Goal: Information Seeking & Learning: Learn about a topic

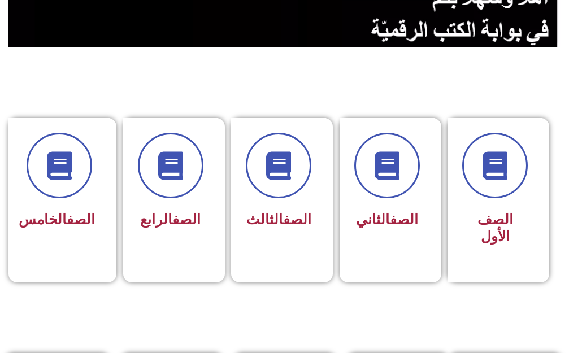
scroll to position [226, 0]
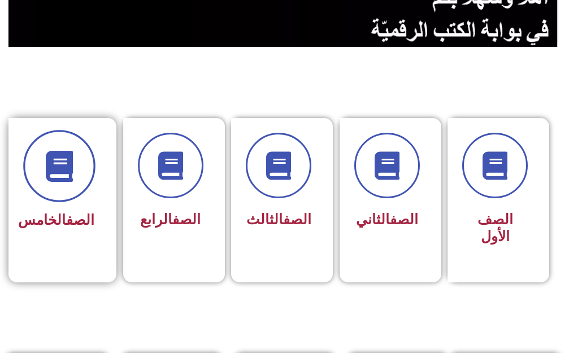
click at [59, 184] on span at bounding box center [59, 166] width 72 height 72
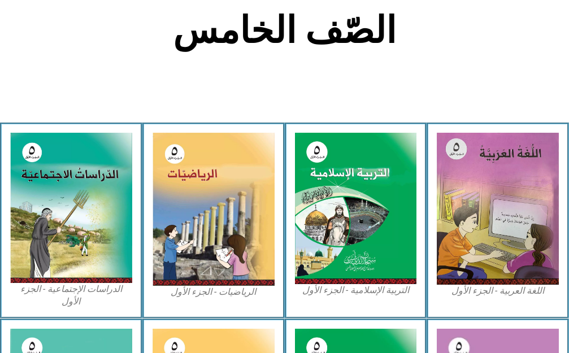
scroll to position [283, 0]
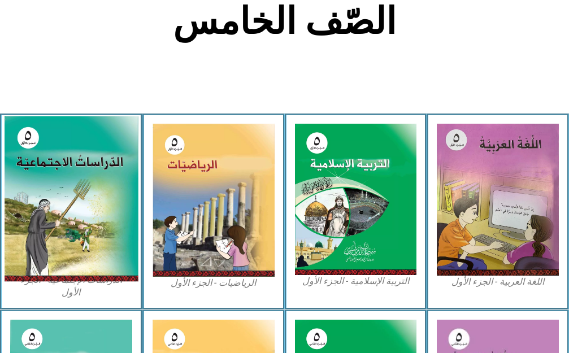
click at [83, 197] on img at bounding box center [71, 199] width 134 height 166
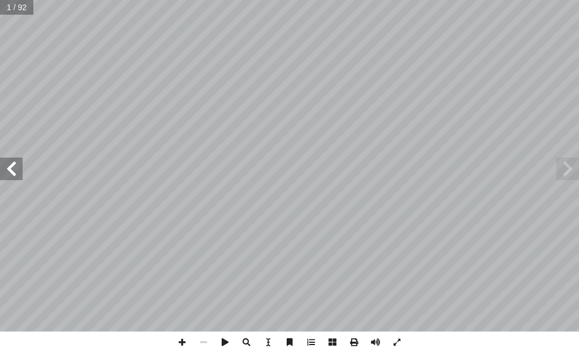
click at [12, 167] on span at bounding box center [11, 169] width 23 height 23
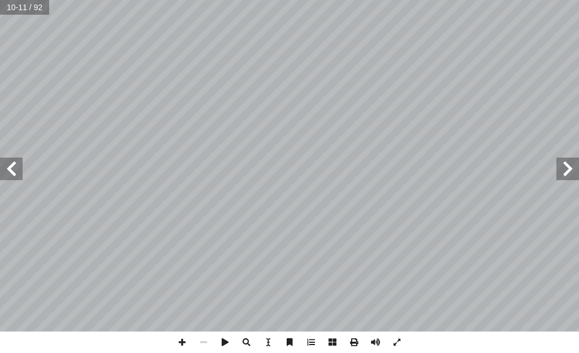
click at [12, 167] on span at bounding box center [11, 169] width 23 height 23
click at [9, 168] on span at bounding box center [11, 169] width 23 height 23
click at [565, 163] on span at bounding box center [567, 169] width 23 height 23
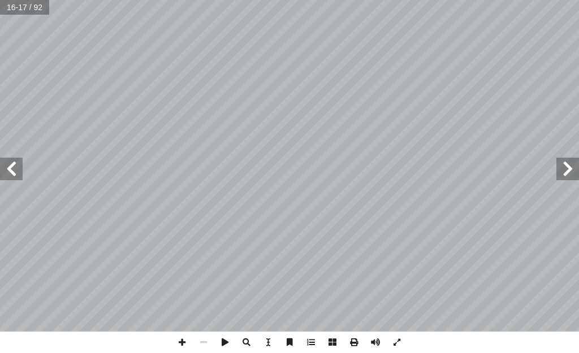
click at [12, 173] on span at bounding box center [11, 169] width 23 height 23
click at [12, 162] on span at bounding box center [11, 169] width 23 height 23
click at [567, 172] on span at bounding box center [567, 169] width 23 height 23
click at [15, 160] on span at bounding box center [11, 169] width 23 height 23
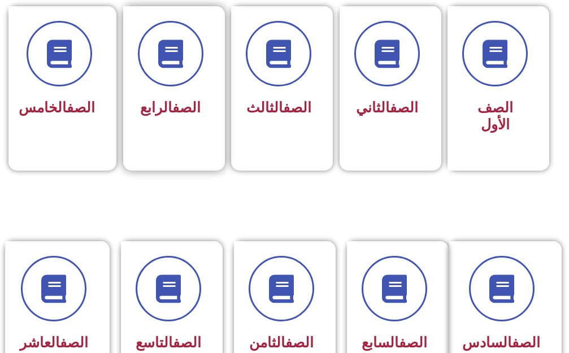
scroll to position [339, 0]
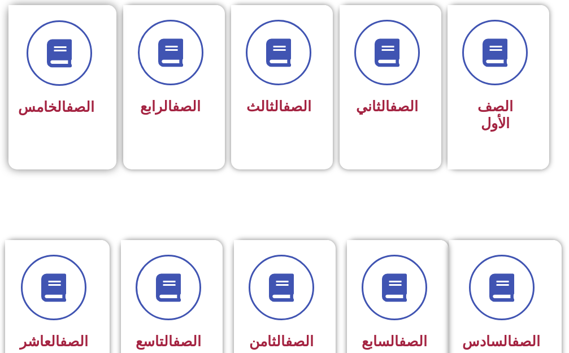
click at [86, 99] on h3 "الصف الخامس" at bounding box center [59, 107] width 71 height 17
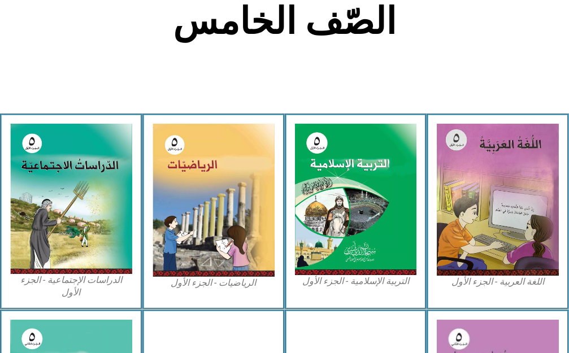
scroll to position [283, 0]
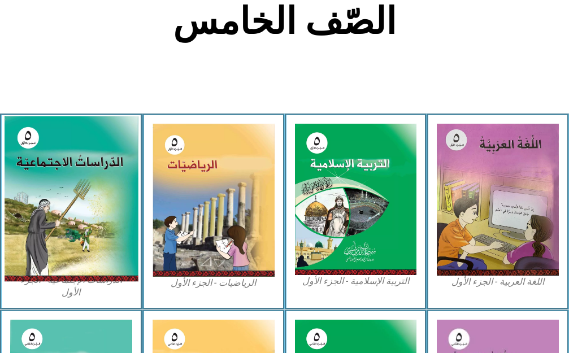
click at [101, 198] on img at bounding box center [71, 199] width 134 height 166
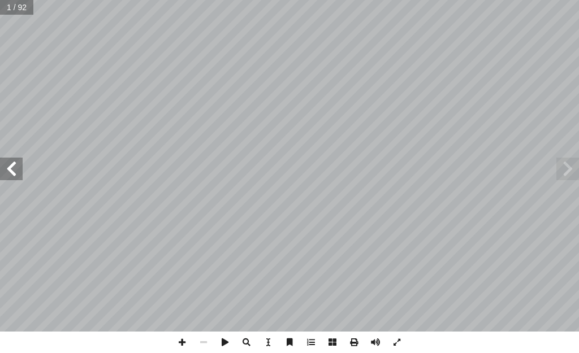
click at [12, 165] on span at bounding box center [11, 169] width 23 height 23
click at [13, 165] on span at bounding box center [11, 169] width 23 height 23
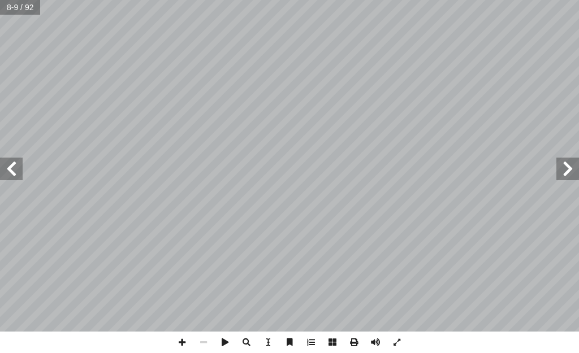
click at [13, 165] on span at bounding box center [11, 169] width 23 height 23
click at [14, 165] on span at bounding box center [11, 169] width 23 height 23
click at [572, 168] on span at bounding box center [567, 169] width 23 height 23
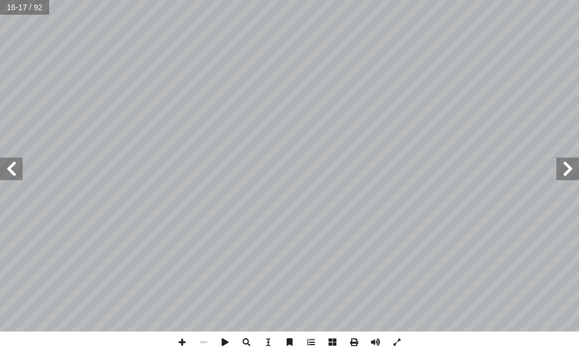
click at [11, 166] on span at bounding box center [11, 169] width 23 height 23
click at [15, 169] on span at bounding box center [11, 169] width 23 height 23
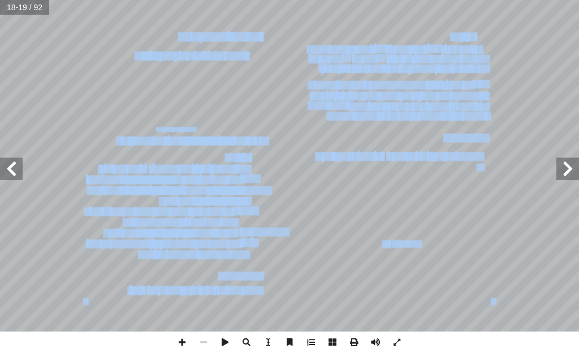
click at [13, 166] on span at bounding box center [11, 169] width 23 height 23
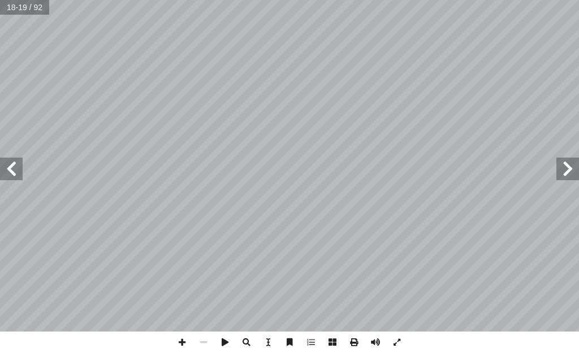
click at [14, 167] on span at bounding box center [11, 169] width 23 height 23
click at [184, 340] on span at bounding box center [181, 342] width 21 height 21
click at [301, 76] on html "الصفحة الرئيسية الصف الأول الصف الثاني الصف الثالث الصف الرابع الصف الخامس الصف…" at bounding box center [289, 38] width 579 height 76
click at [303, 76] on html "الصفحة الرئيسية الصف الأول الصف الثاني الصف الثالث الصف الرابع الصف الخامس الصف…" at bounding box center [289, 38] width 579 height 76
click at [8, 170] on span at bounding box center [11, 169] width 23 height 23
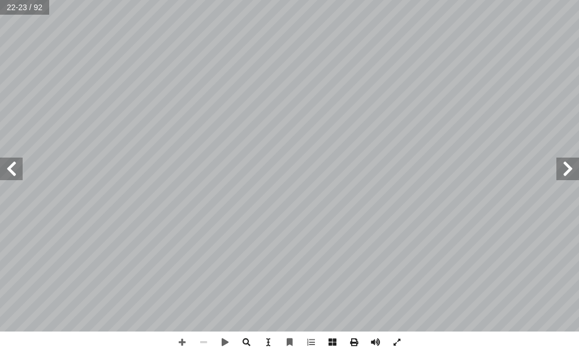
click at [563, 170] on span at bounding box center [567, 169] width 23 height 23
click at [182, 337] on span at bounding box center [181, 342] width 21 height 21
click at [578, 76] on html "الصفحة الرئيسية الصف الأول الصف الثاني الصف الثالث الصف الرابع الصف الخامس الصف…" at bounding box center [289, 38] width 579 height 76
